Goal: Information Seeking & Learning: Find specific page/section

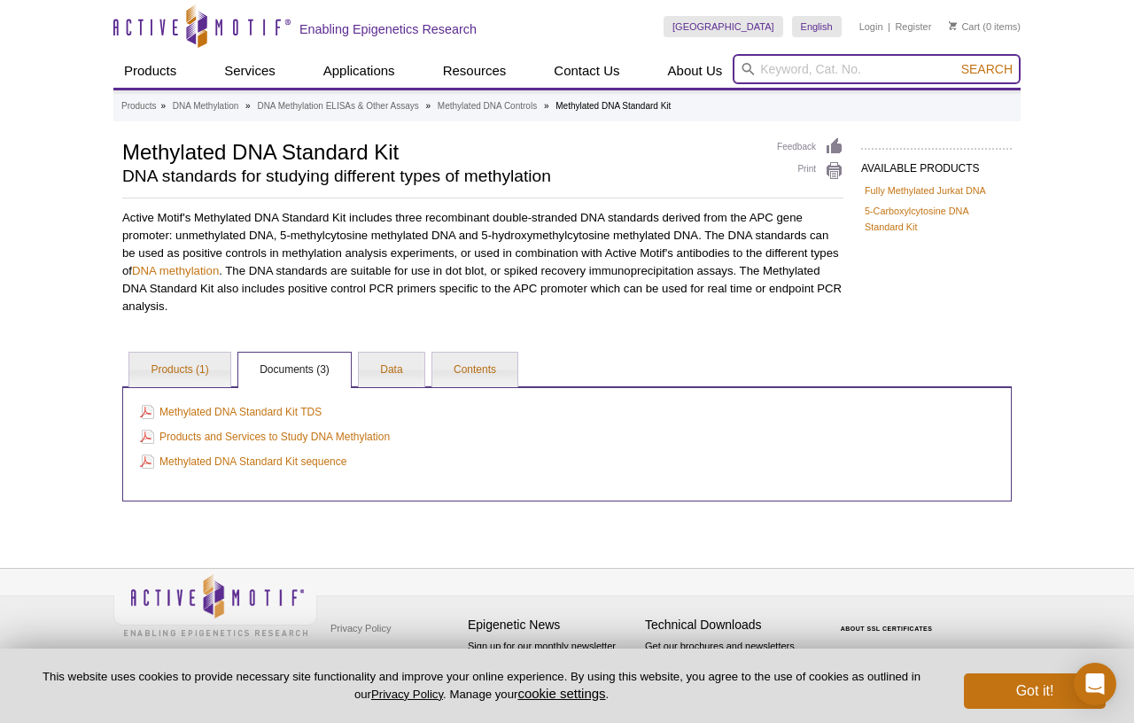
click at [939, 73] on input "search" at bounding box center [876, 69] width 288 height 30
type input "biotin-DBCO"
click at [956, 61] on button "Search" at bounding box center [987, 69] width 62 height 16
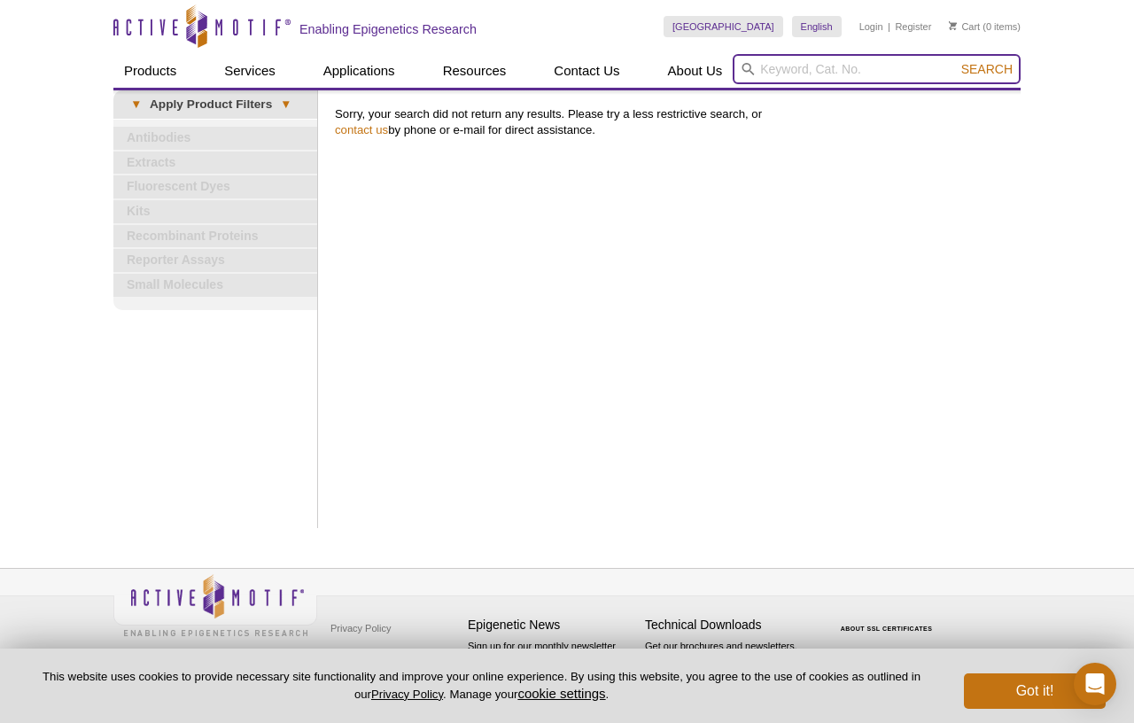
click at [851, 61] on input "search" at bounding box center [876, 69] width 288 height 30
type input "[MEDICAL_DATA]"
click at [956, 61] on button "Search" at bounding box center [987, 69] width 62 height 16
click at [991, 71] on span "Search" at bounding box center [986, 69] width 51 height 14
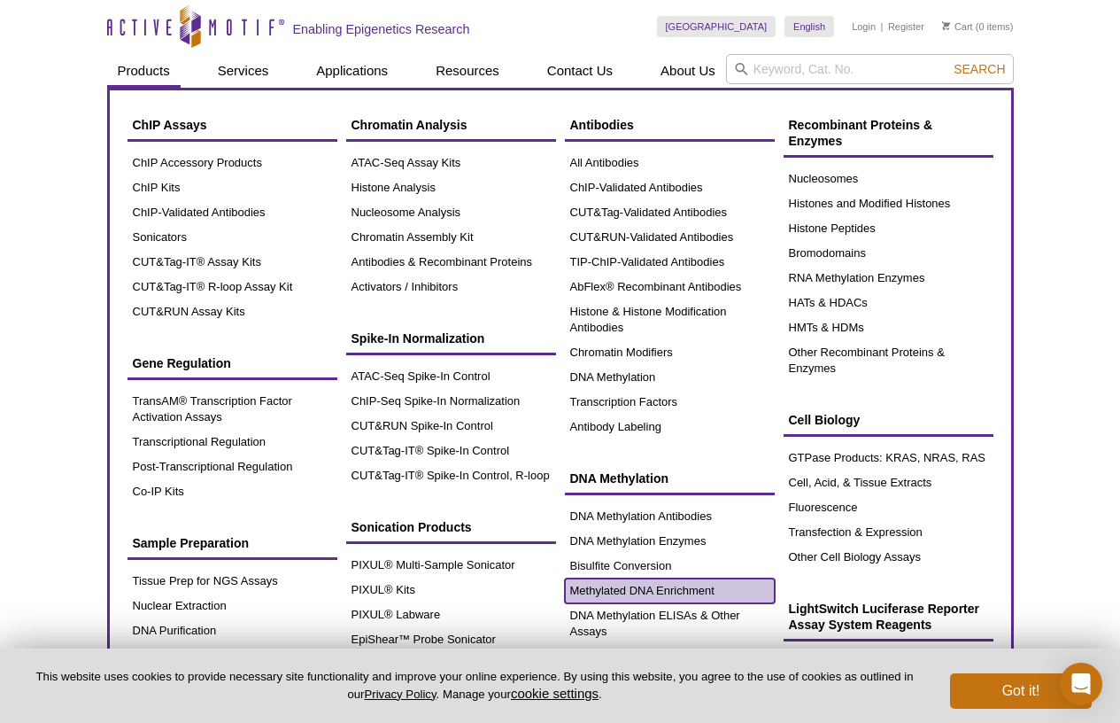
click at [631, 585] on link "Methylated DNA Enrichment" at bounding box center [670, 590] width 210 height 25
click at [685, 593] on link "Methylated DNA Enrichment" at bounding box center [670, 590] width 210 height 25
click at [722, 593] on link "Methylated DNA Enrichment" at bounding box center [670, 590] width 210 height 25
